Goal: Information Seeking & Learning: Learn about a topic

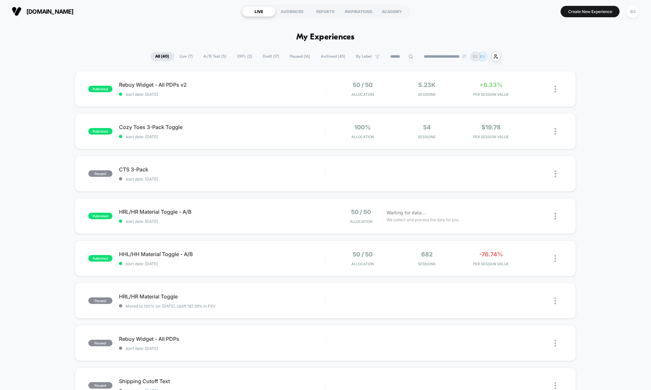
click at [209, 56] on span "A/B Test ( 5 )" at bounding box center [215, 56] width 33 height 9
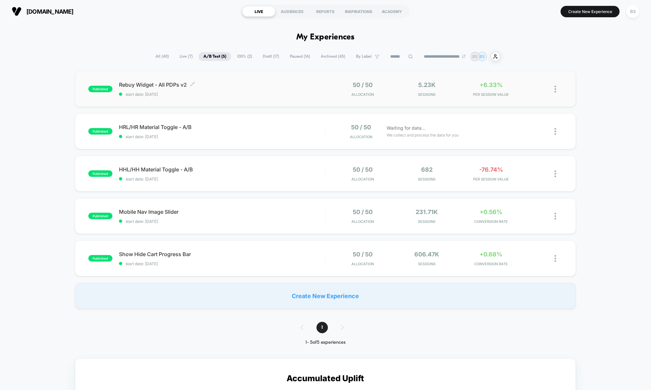
click at [319, 97] on div "published Rebuy Widget - All PDPs v2 Click to edit experience details Click to …" at bounding box center [325, 89] width 501 height 36
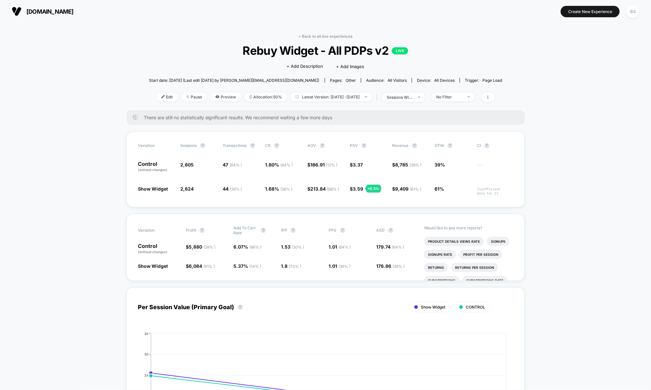
click at [312, 36] on link "< Back to all live experiences" at bounding box center [325, 36] width 54 height 5
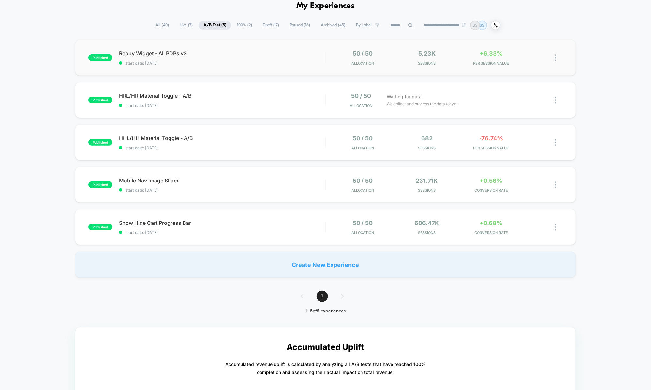
scroll to position [32, 0]
click at [334, 183] on div "50 / 50 Allocation" at bounding box center [362, 184] width 61 height 15
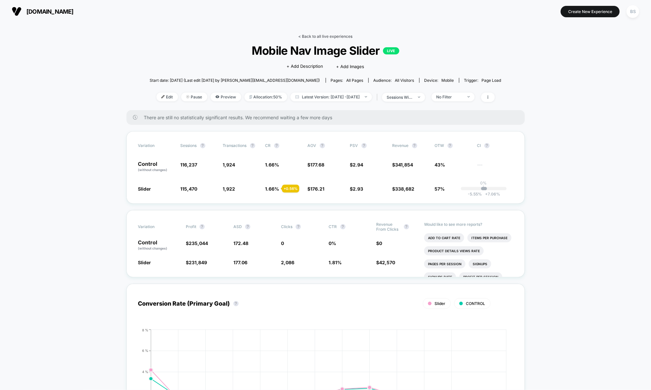
click at [320, 37] on link "< Back to all live experiences" at bounding box center [325, 36] width 54 height 5
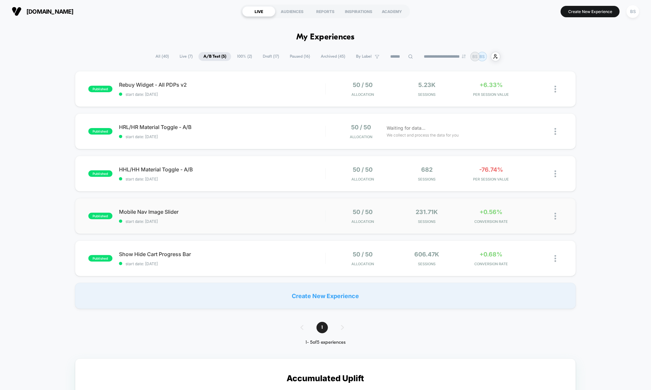
click at [281, 207] on div "published Mobile Nav Image Slider start date: [DATE] 50 / 50 Allocation 231.71k…" at bounding box center [325, 216] width 501 height 36
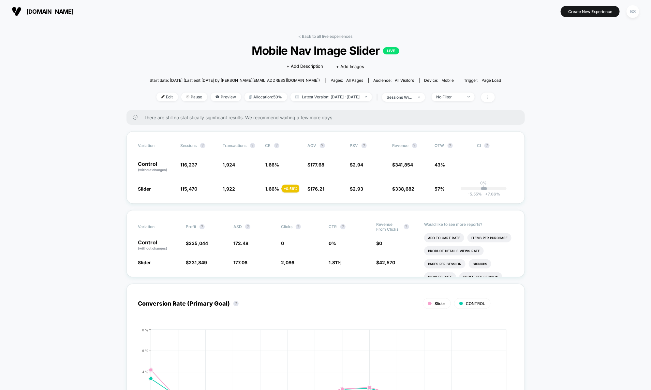
click at [322, 41] on div "< Back to all live experiences Mobile Nav Image Slider LIVE Click to edit exper…" at bounding box center [326, 72] width 352 height 76
click at [322, 39] on div "< Back to all live experiences Mobile Nav Image Slider LIVE Click to edit exper…" at bounding box center [326, 72] width 352 height 76
click at [322, 35] on link "< Back to all live experiences" at bounding box center [325, 36] width 54 height 5
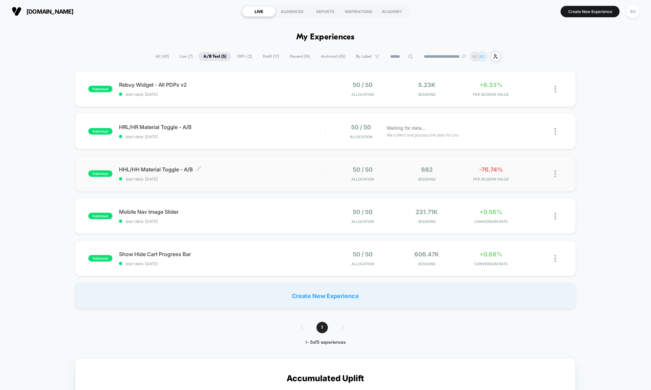
click at [325, 167] on span "HHL/HH Material Toggle - A/B Click to edit experience details" at bounding box center [222, 169] width 206 height 7
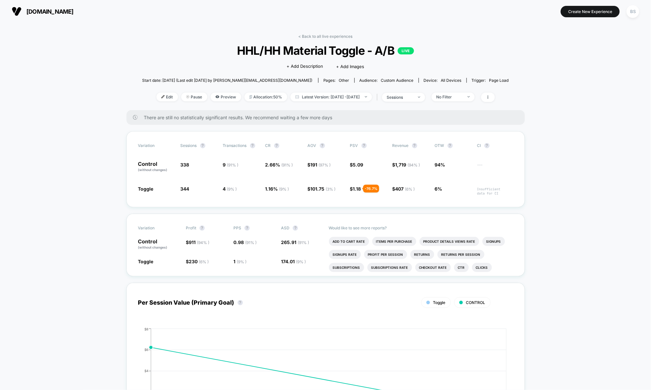
click at [305, 42] on div "< Back to all live experiences HHL/HH Material Toggle - A/B LIVE Click to edit …" at bounding box center [325, 72] width 367 height 76
click at [305, 39] on div "< Back to all live experiences HHL/HH Material Toggle - A/B LIVE Click to edit …" at bounding box center [325, 72] width 367 height 76
click at [305, 37] on link "< Back to all live experiences" at bounding box center [325, 36] width 54 height 5
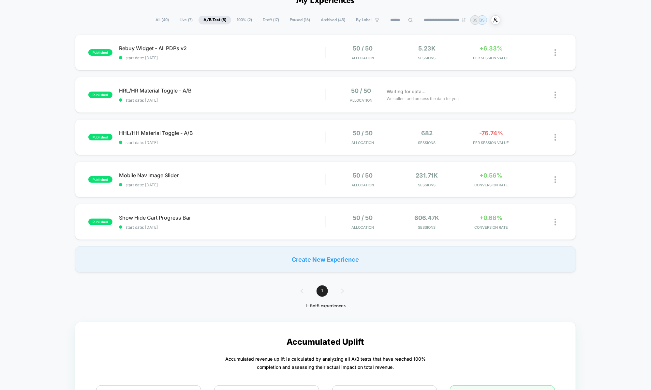
scroll to position [37, 0]
click at [324, 215] on span "Show Hide Cart Progress Bar Click to edit experience details" at bounding box center [222, 216] width 206 height 7
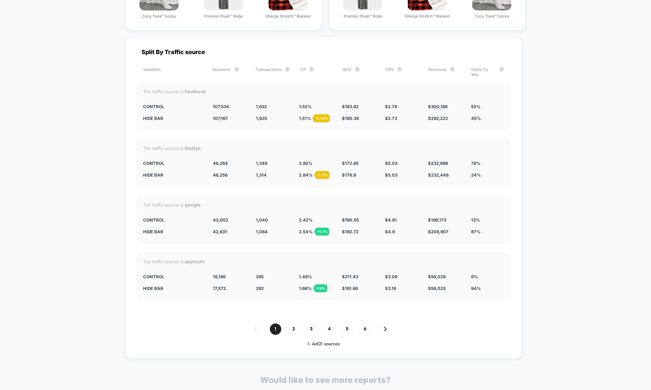
scroll to position [1597, 0]
click at [288, 327] on span "2" at bounding box center [293, 329] width 11 height 11
click at [306, 329] on span "3" at bounding box center [311, 329] width 11 height 11
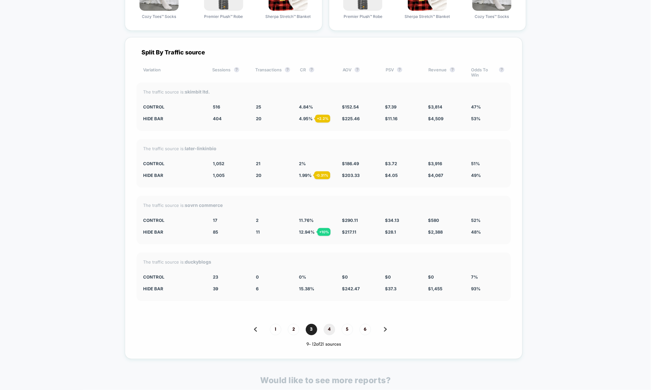
click at [324, 325] on span "4" at bounding box center [329, 329] width 11 height 11
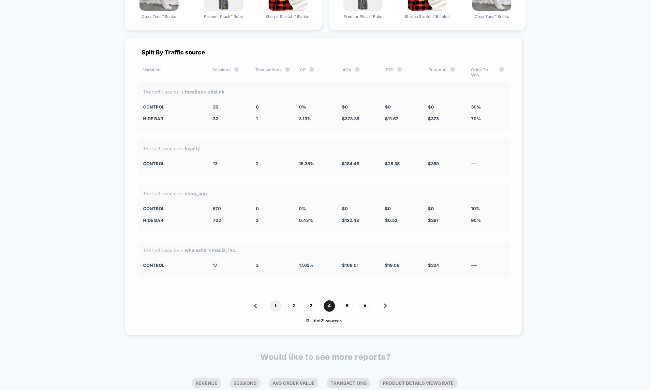
click at [272, 300] on span "1" at bounding box center [275, 305] width 11 height 11
